Goal: Task Accomplishment & Management: Use online tool/utility

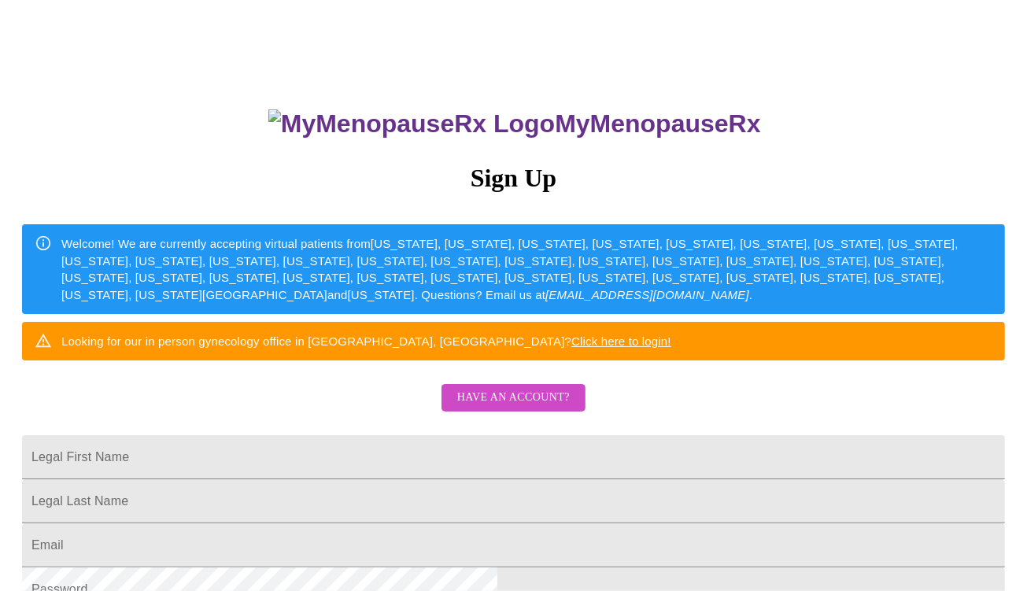
scroll to position [157, 0]
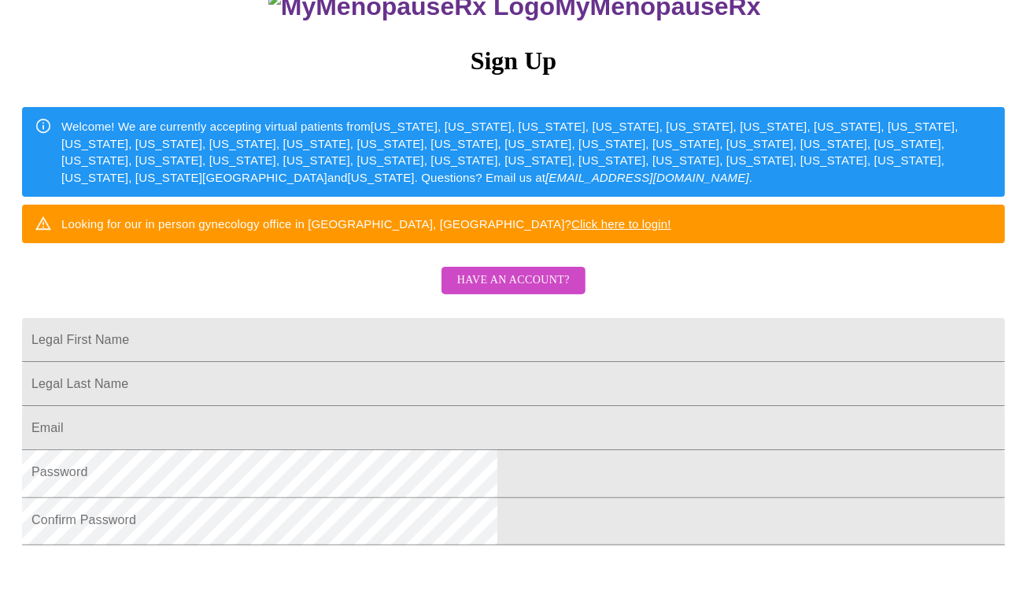
click at [530, 291] on span "Have an account?" at bounding box center [513, 281] width 113 height 20
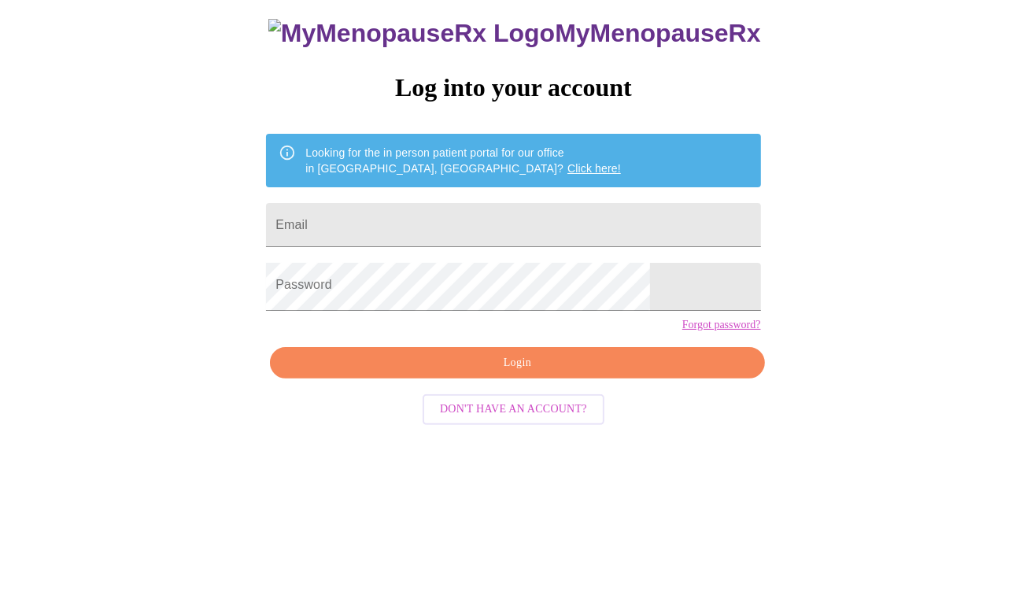
scroll to position [21, 0]
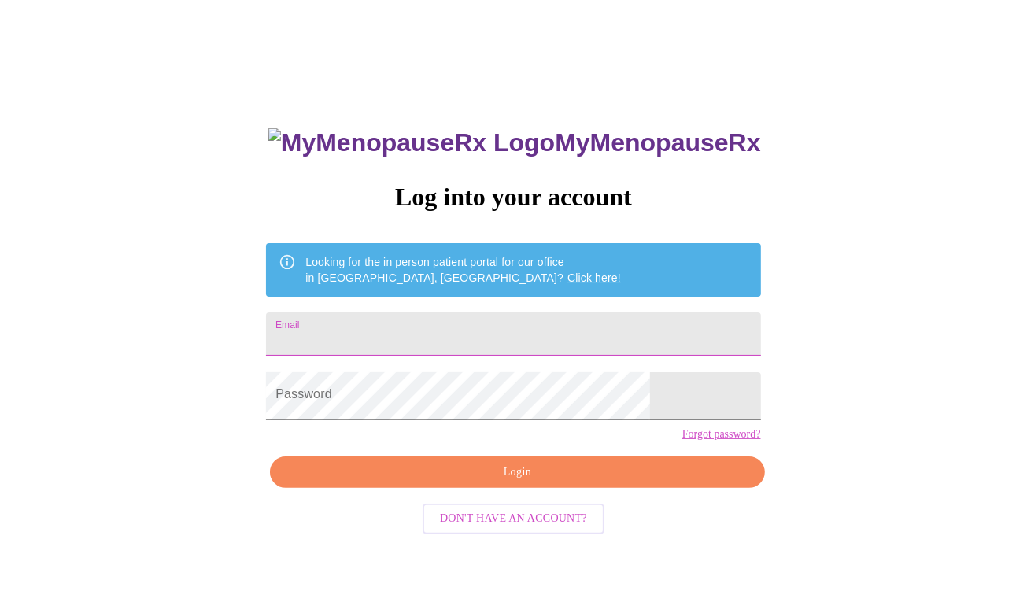
click at [483, 344] on input "Email" at bounding box center [513, 335] width 494 height 44
type input "[EMAIL_ADDRESS][DOMAIN_NAME]"
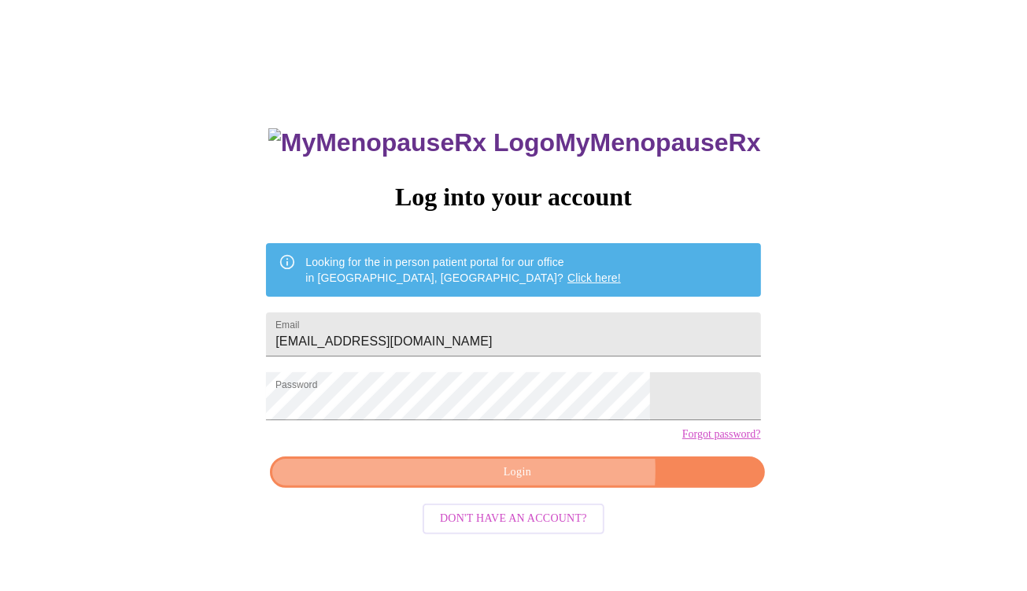
click at [496, 483] on span "Login" at bounding box center [517, 473] width 458 height 20
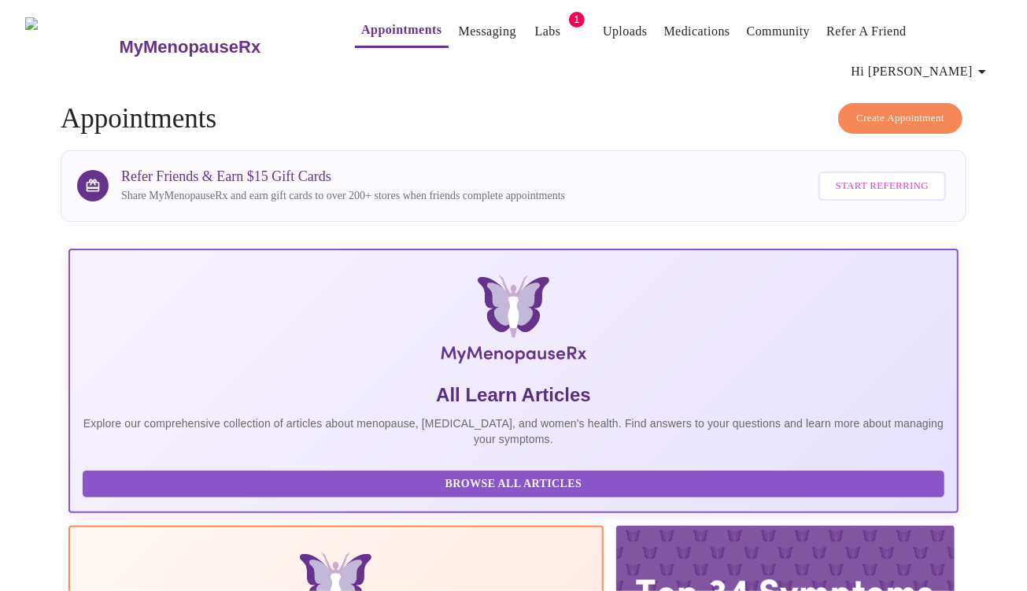
click at [369, 27] on link "Appointments" at bounding box center [401, 30] width 80 height 22
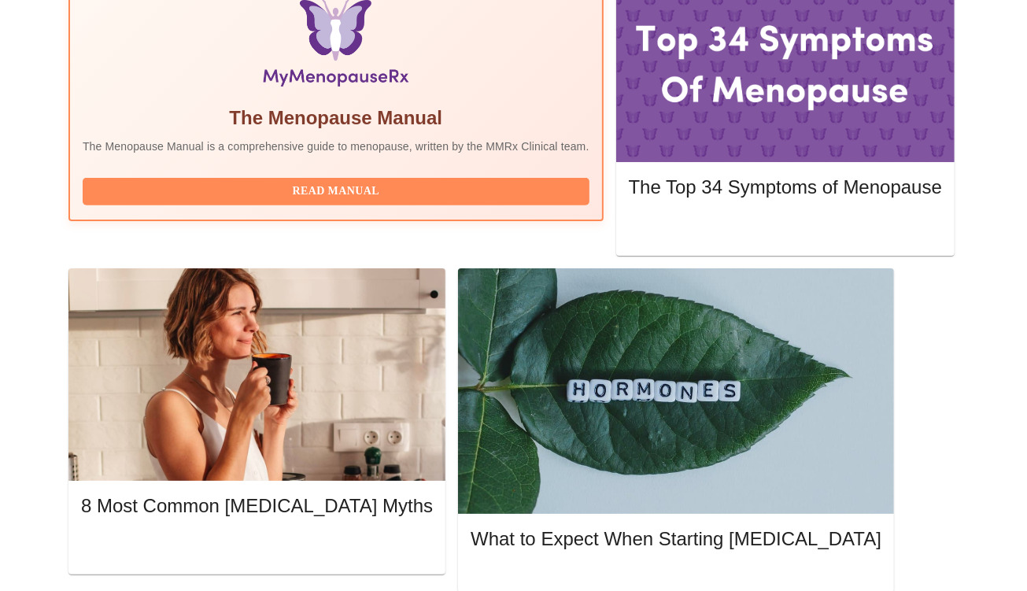
scroll to position [630, 0]
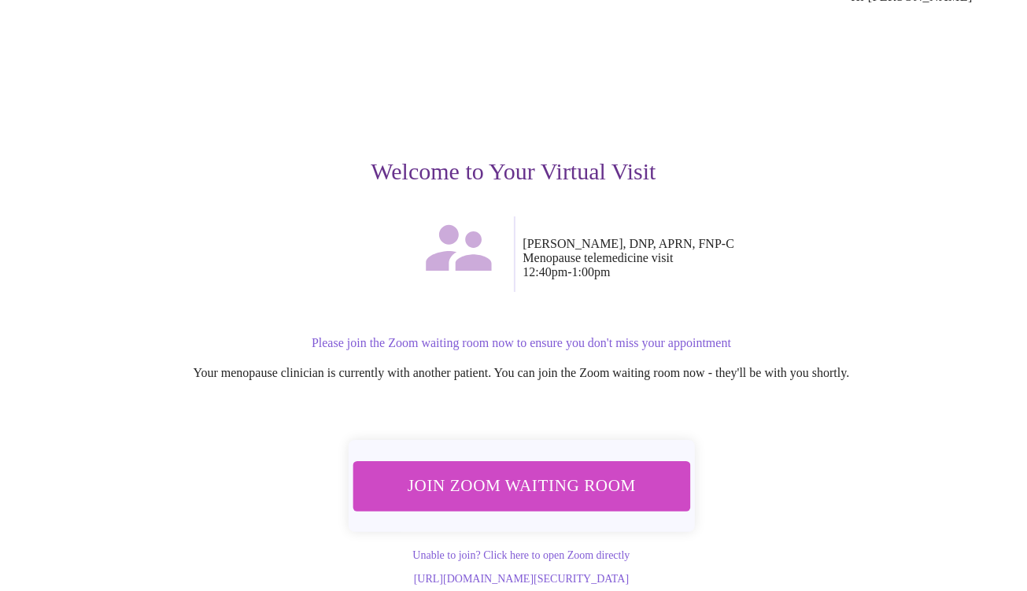
scroll to position [121, 0]
click at [537, 471] on span "Join Zoom Waiting Room" at bounding box center [521, 485] width 297 height 29
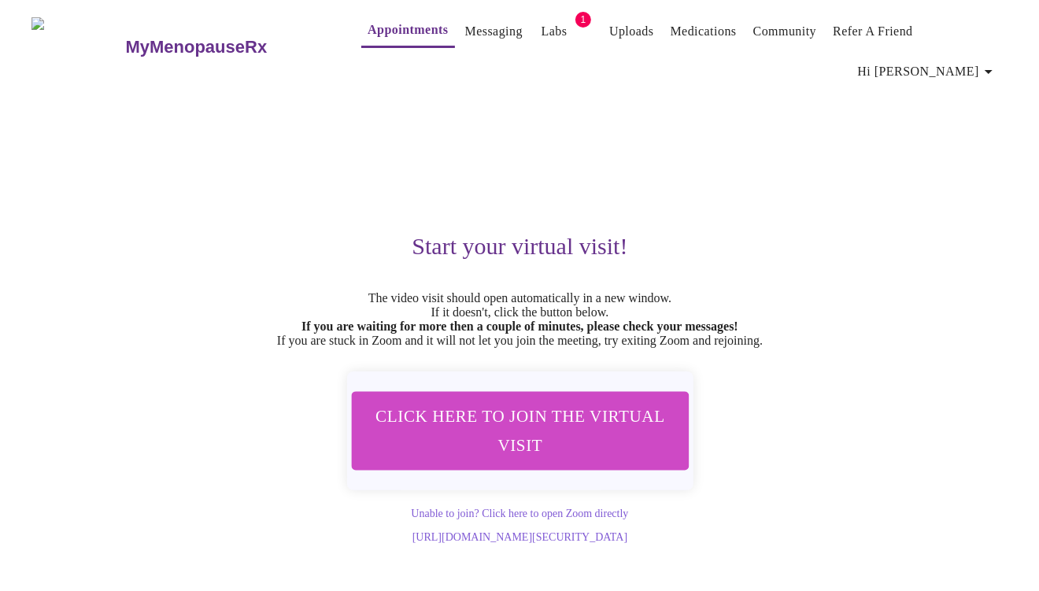
scroll to position [0, 0]
